Goal: Task Accomplishment & Management: Complete application form

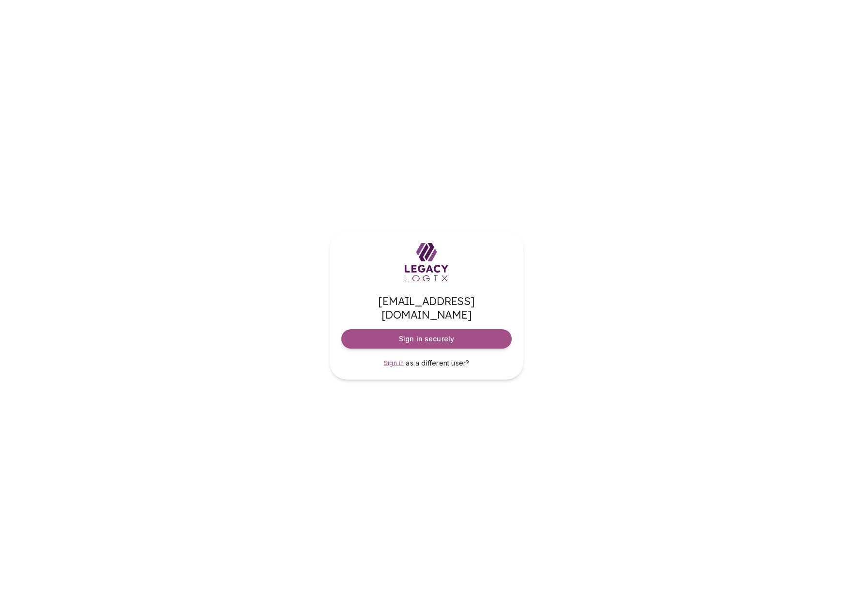
click at [396, 359] on span "Sign in" at bounding box center [394, 362] width 20 height 7
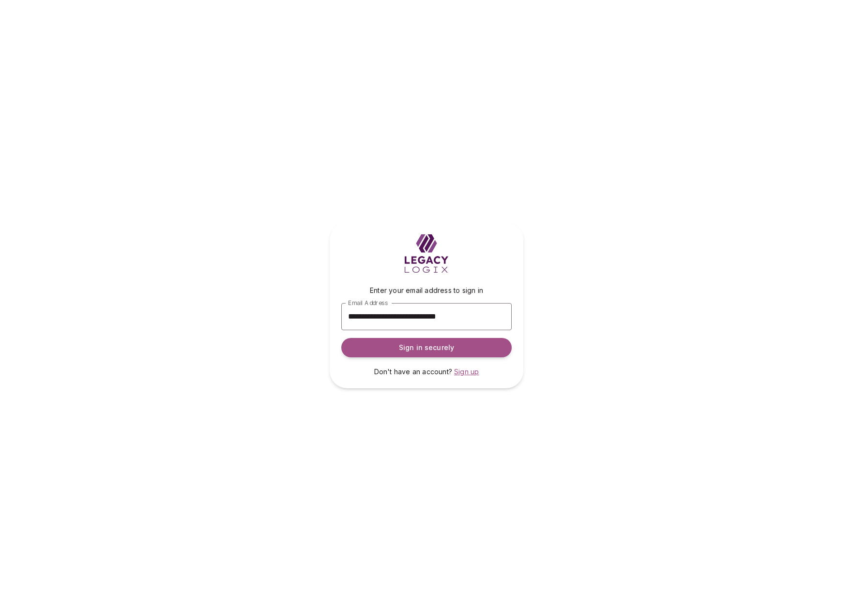
click at [470, 374] on span "Sign up" at bounding box center [466, 372] width 25 height 8
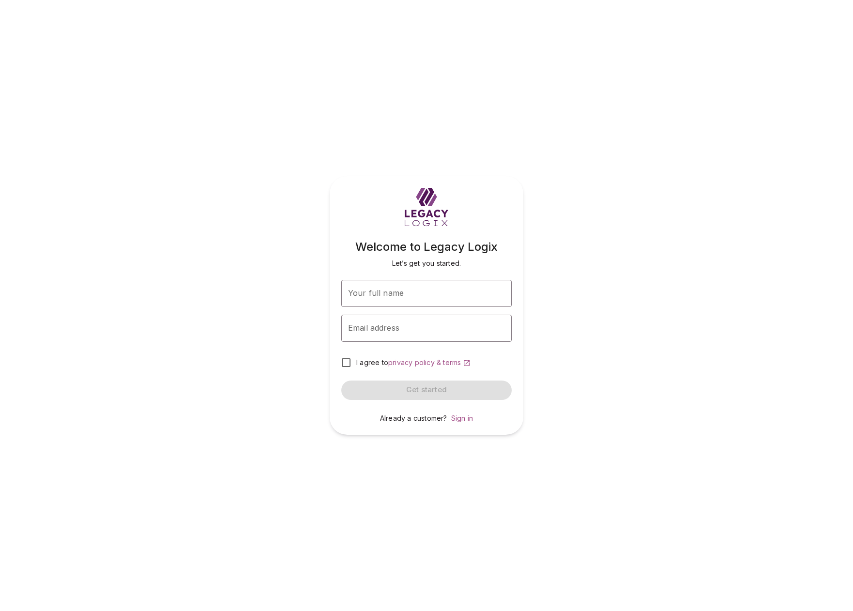
click at [562, 283] on div "Welcome to Legacy Logix Let’s get you started. Your full name Your full name Em…" at bounding box center [426, 305] width 853 height 611
click at [400, 293] on input "Your full name" at bounding box center [426, 293] width 170 height 27
type input "*"
type input "**********"
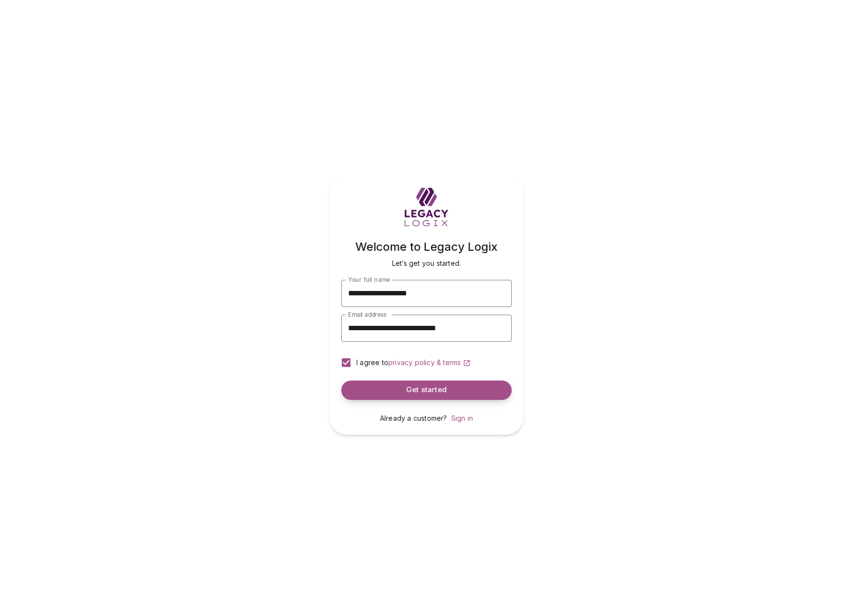
click at [409, 390] on span "Get started" at bounding box center [426, 390] width 41 height 9
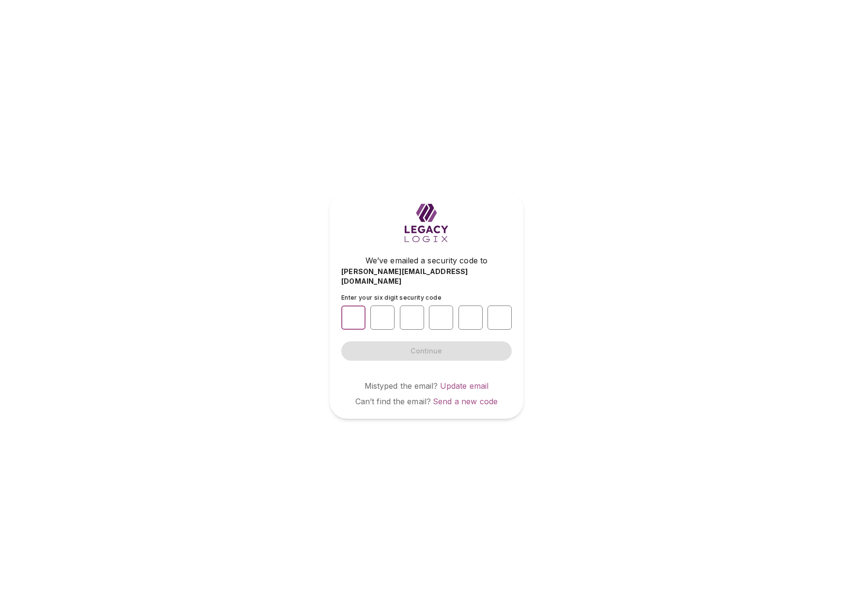
click at [351, 311] on input "number" at bounding box center [353, 318] width 24 height 24
type input "*"
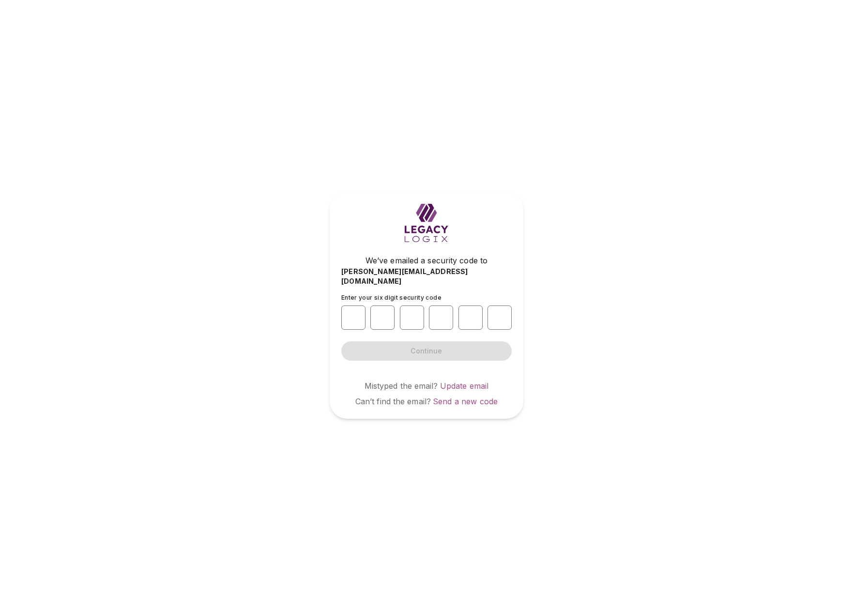
type input "*"
